Goal: Task Accomplishment & Management: Use online tool/utility

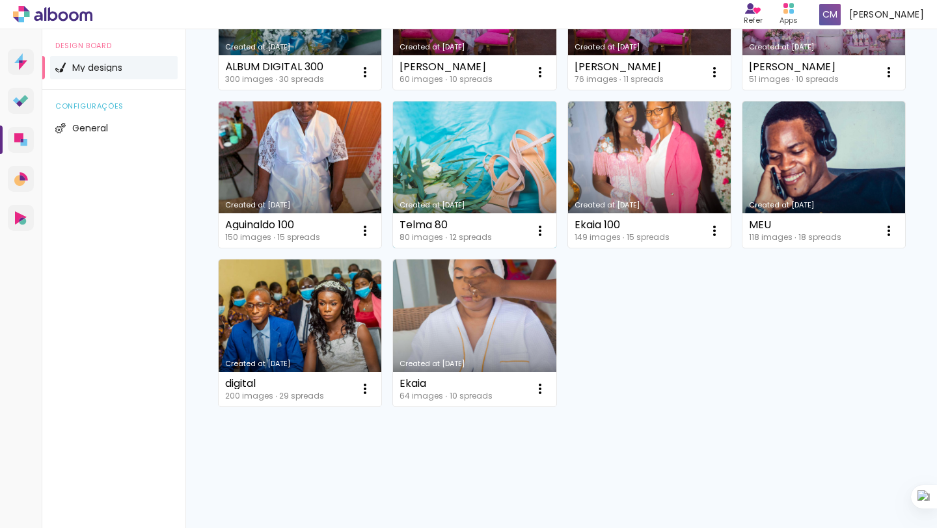
scroll to position [276, 0]
click at [556, 113] on link "Created at [DATE]" at bounding box center [474, 175] width 163 height 147
